Goal: Information Seeking & Learning: Find specific fact

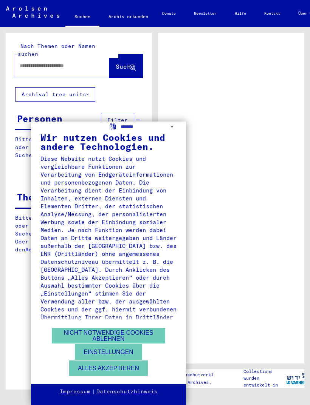
click at [139, 371] on button "Alles akzeptieren" at bounding box center [108, 368] width 79 height 15
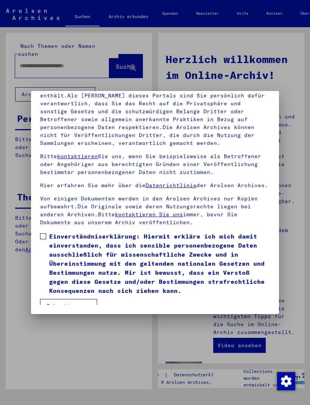
scroll to position [99, 0]
click at [87, 302] on button "Ich stimme zu" at bounding box center [68, 306] width 57 height 14
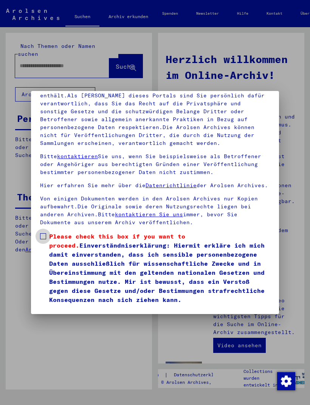
click at [48, 232] on label "Please check this box if you want to proceed. Einverständniserklärung: Hiermit …" at bounding box center [155, 268] width 230 height 73
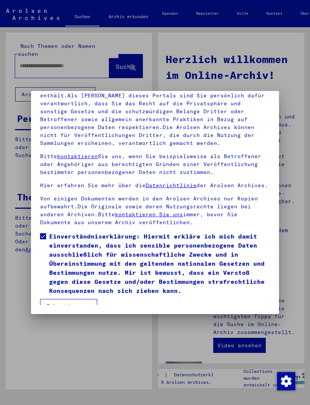
click at [81, 302] on button "Ich stimme zu" at bounding box center [68, 306] width 57 height 14
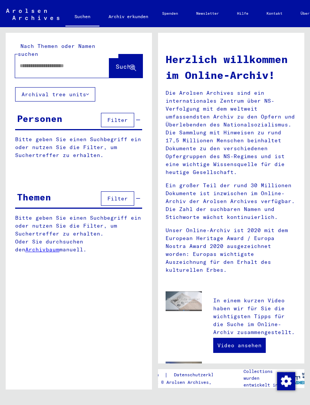
click at [36, 62] on input "text" at bounding box center [53, 66] width 67 height 8
type input "**********"
click at [137, 61] on button "Suche" at bounding box center [125, 65] width 33 height 23
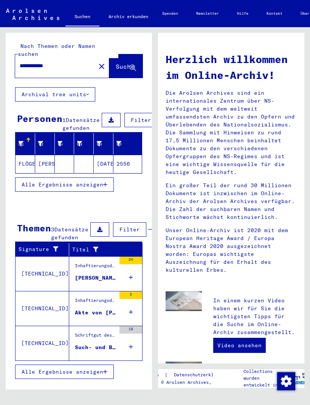
click at [108, 186] on button "Alle Ergebnisse anzeigen" at bounding box center [64, 185] width 99 height 14
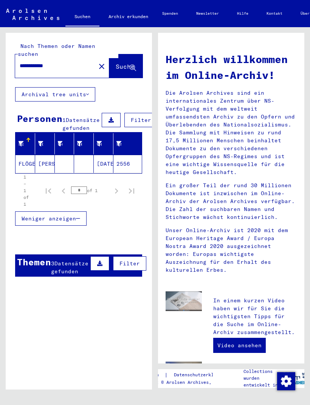
click at [111, 116] on button at bounding box center [111, 120] width 19 height 14
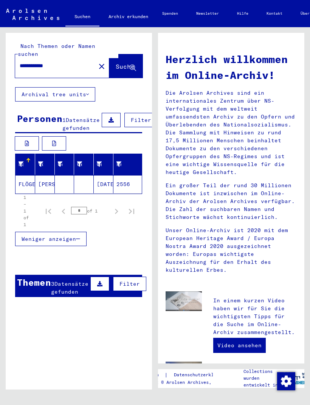
click at [112, 115] on button at bounding box center [111, 120] width 19 height 14
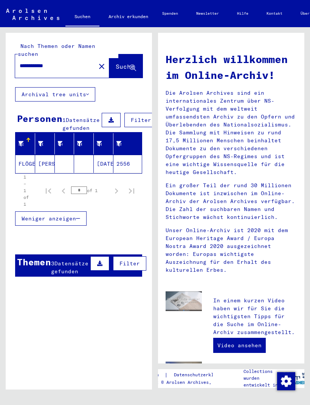
click at [115, 113] on button at bounding box center [111, 120] width 19 height 14
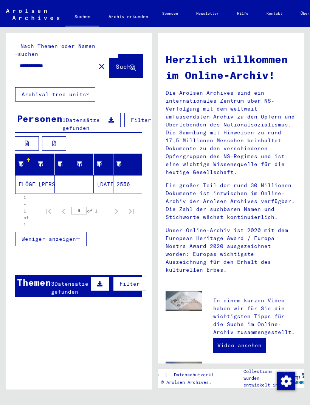
click at [60, 142] on button at bounding box center [54, 143] width 24 height 14
